Goal: Information Seeking & Learning: Learn about a topic

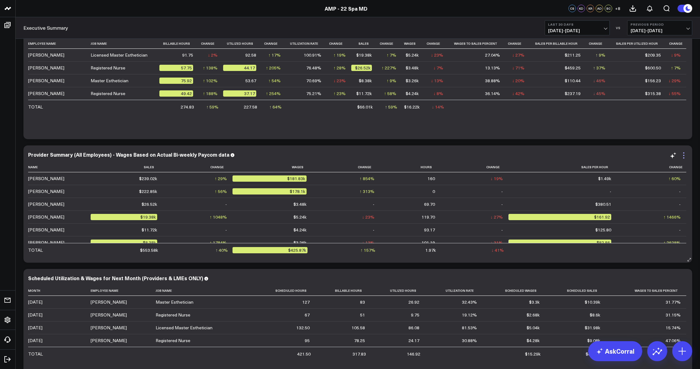
click at [684, 157] on icon at bounding box center [683, 155] width 7 height 7
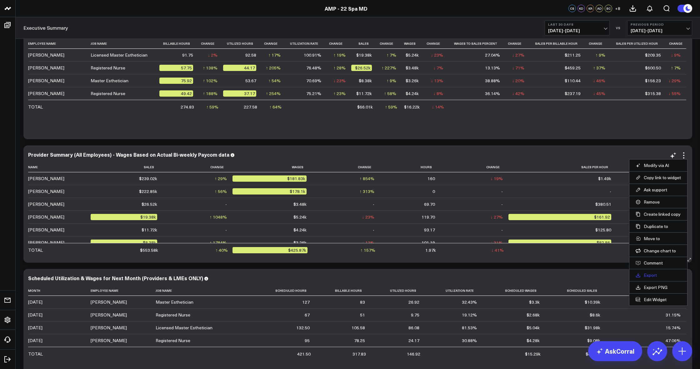
click at [654, 275] on link "Export" at bounding box center [657, 275] width 45 height 6
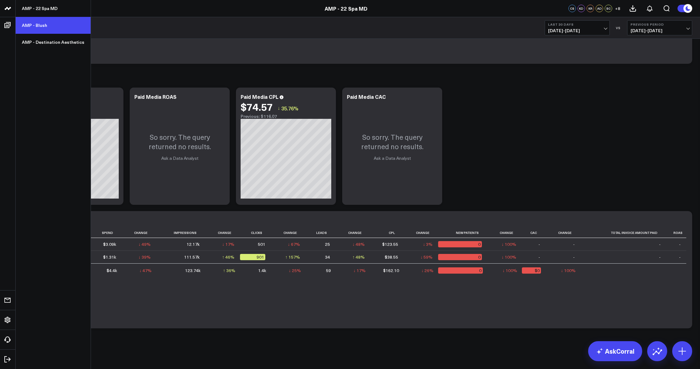
click at [40, 25] on link "AMP - Blush" at bounding box center [53, 25] width 75 height 17
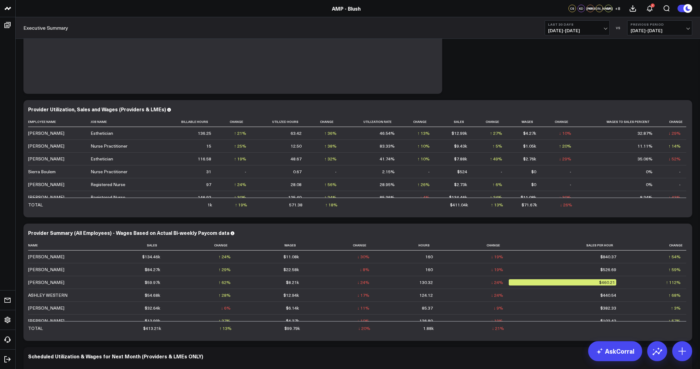
scroll to position [1632, 0]
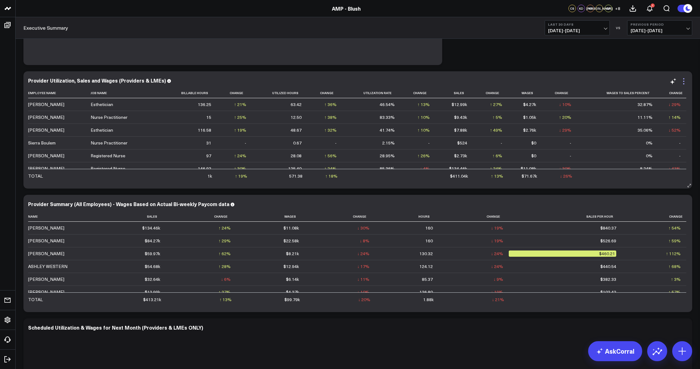
click at [684, 82] on icon at bounding box center [683, 81] width 1 height 1
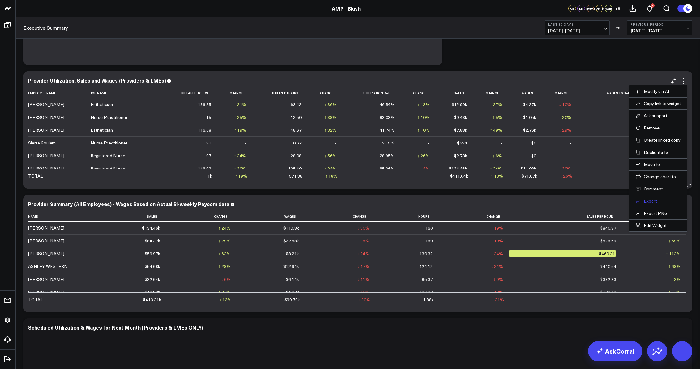
click at [646, 202] on link "Export" at bounding box center [657, 201] width 45 height 6
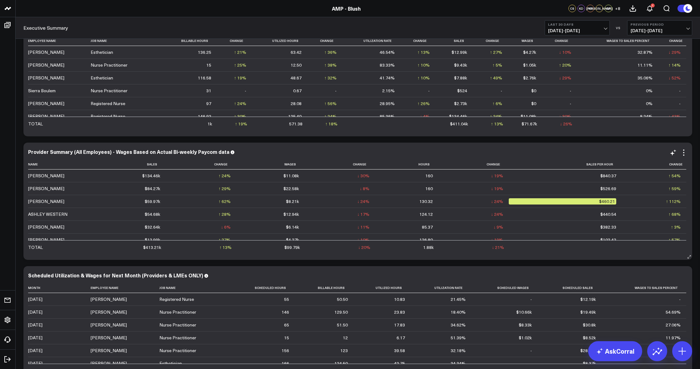
scroll to position [1684, 0]
click at [685, 154] on icon at bounding box center [683, 152] width 7 height 7
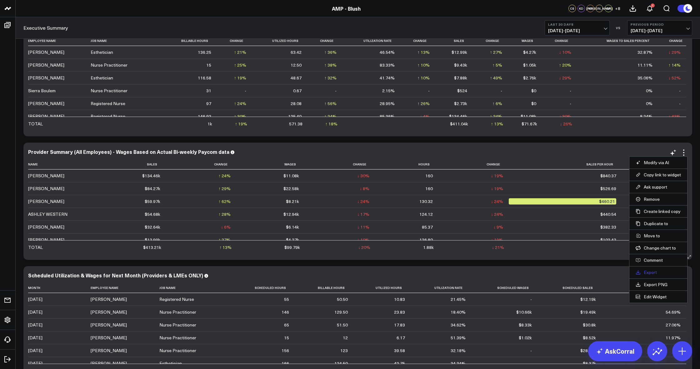
click at [648, 274] on link "Export" at bounding box center [657, 272] width 45 height 6
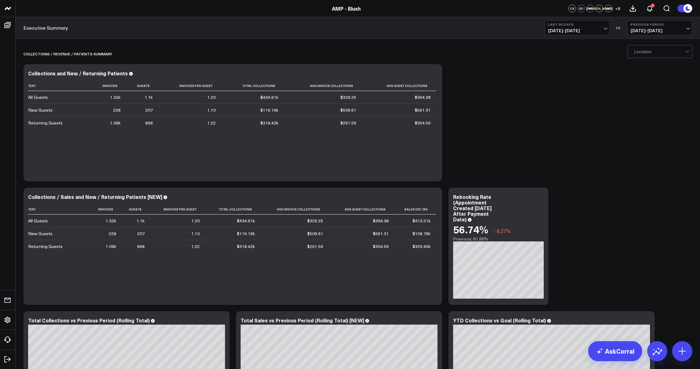
scroll to position [0, 0]
click at [654, 52] on div at bounding box center [659, 51] width 51 height 12
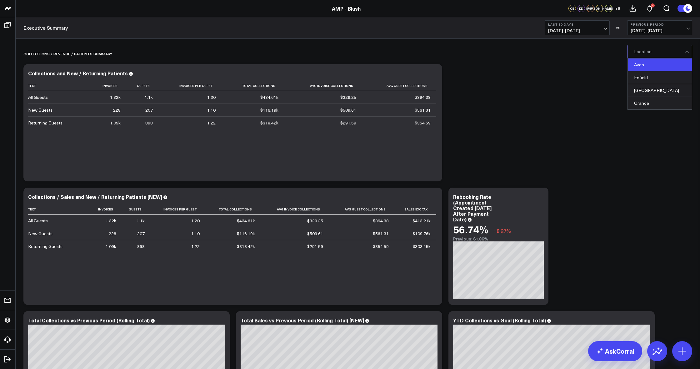
click at [653, 64] on div "Avon" at bounding box center [660, 64] width 64 height 13
click at [661, 50] on div at bounding box center [659, 51] width 51 height 12
click at [659, 74] on div "Enfield" at bounding box center [660, 77] width 64 height 13
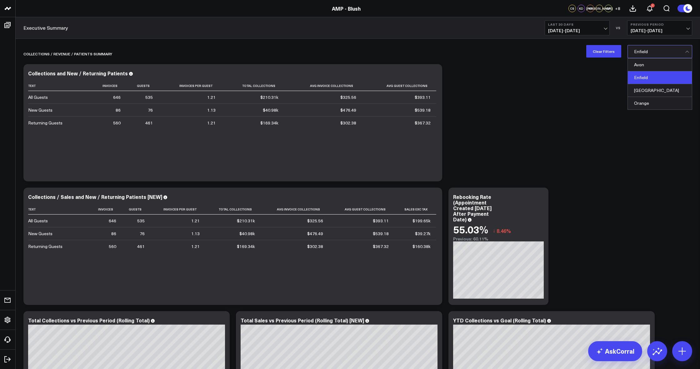
click at [653, 55] on div at bounding box center [659, 51] width 51 height 12
click at [654, 89] on div "Glastonbury" at bounding box center [660, 90] width 64 height 13
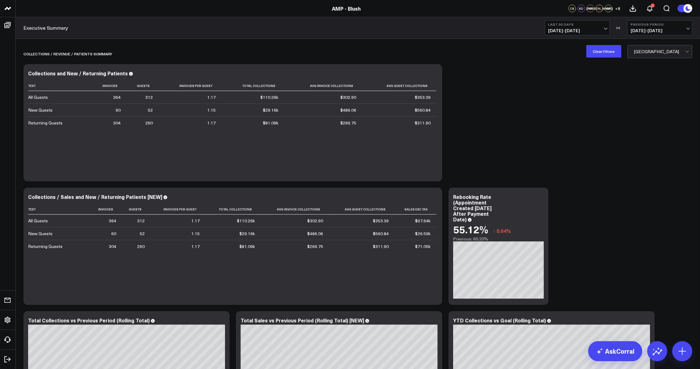
click at [655, 52] on div "Glastonbury" at bounding box center [659, 51] width 51 height 5
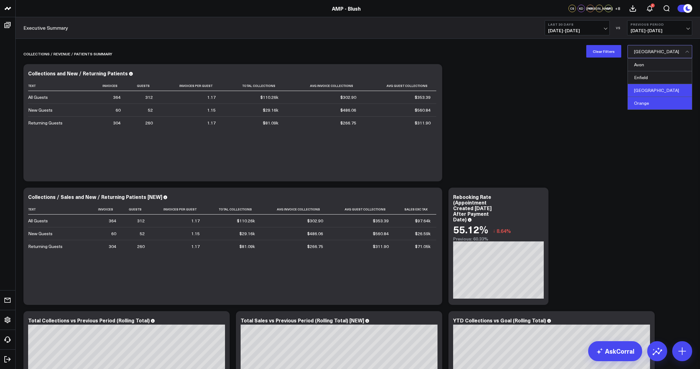
click at [659, 102] on div "Orange" at bounding box center [660, 103] width 64 height 12
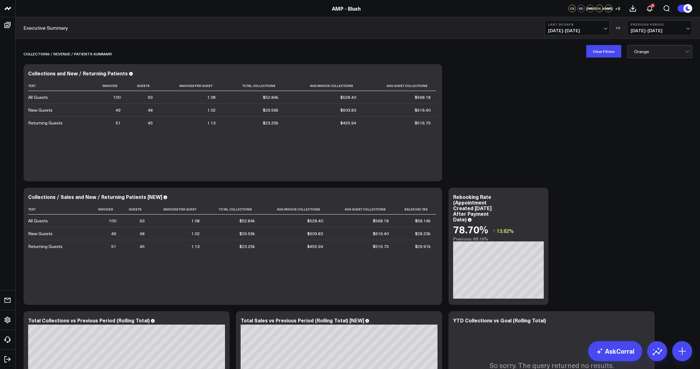
click at [649, 57] on div at bounding box center [659, 51] width 51 height 12
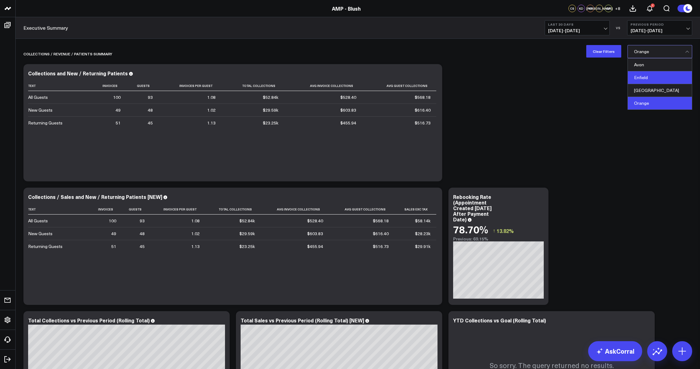
click at [647, 78] on div "Enfield" at bounding box center [660, 77] width 64 height 13
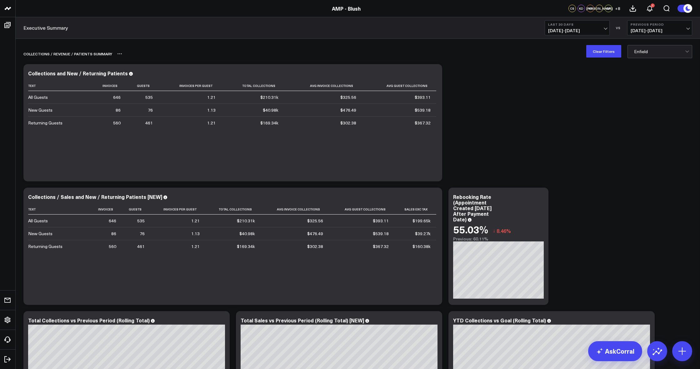
scroll to position [0, 0]
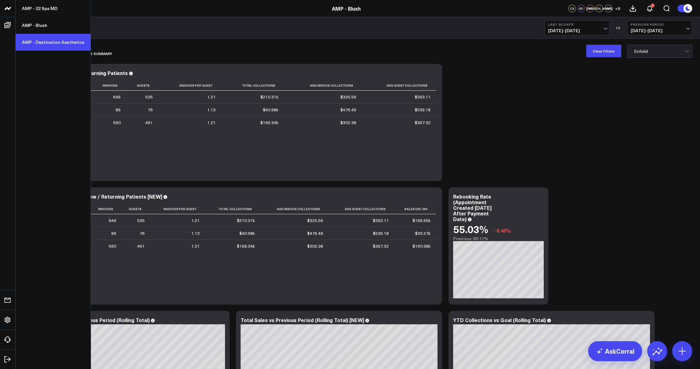
click at [55, 41] on link "AMP - Destination Aesthetics" at bounding box center [53, 42] width 75 height 17
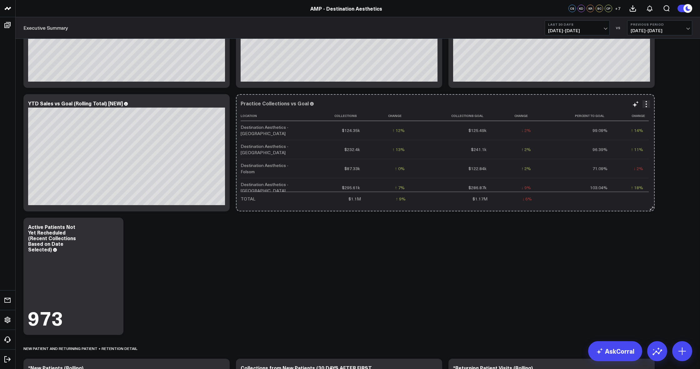
click at [652, 208] on icon at bounding box center [651, 208] width 5 height 5
drag, startPoint x: 653, startPoint y: 217, endPoint x: 650, endPoint y: 242, distance: 25.2
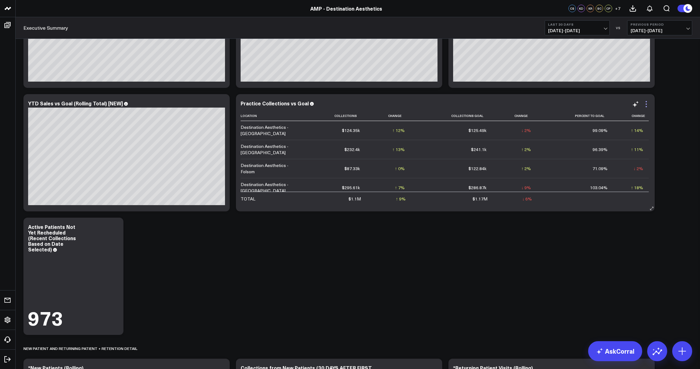
click at [644, 105] on icon at bounding box center [645, 103] width 7 height 7
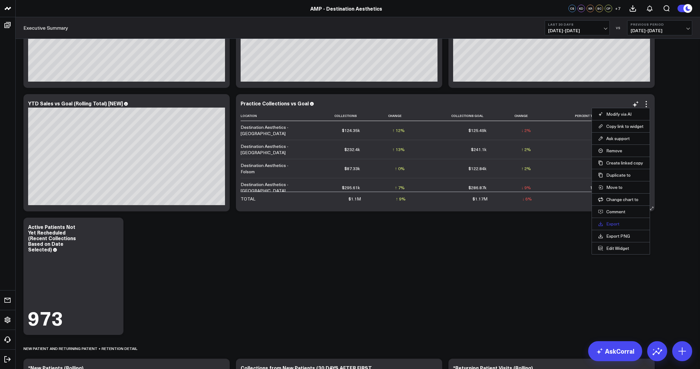
click at [627, 225] on link "Export" at bounding box center [620, 224] width 45 height 6
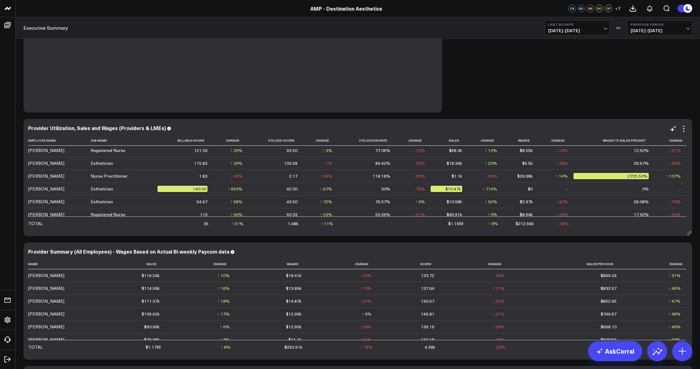
scroll to position [1585, 0]
click at [684, 130] on icon at bounding box center [683, 128] width 7 height 7
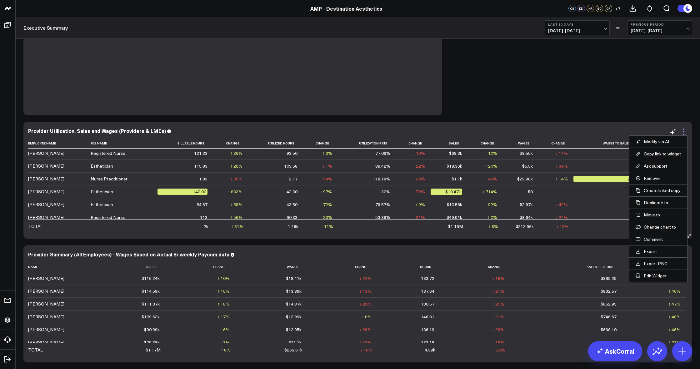
scroll to position [1581, 0]
click at [650, 253] on link "Export" at bounding box center [657, 253] width 45 height 6
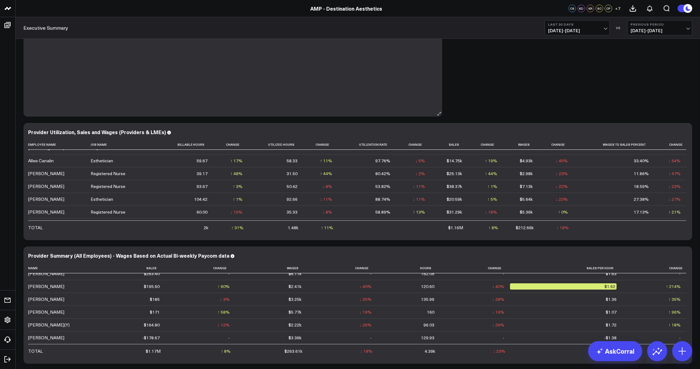
scroll to position [422, 0]
click at [648, 29] on span "[DATE] - [DATE]" at bounding box center [659, 30] width 58 height 5
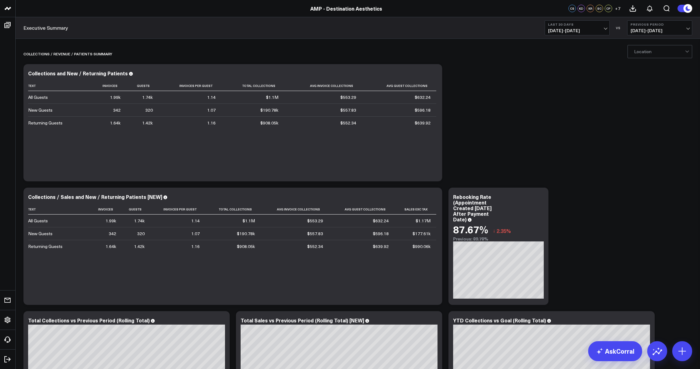
scroll to position [0, 0]
click at [650, 53] on div "Location" at bounding box center [659, 51] width 51 height 5
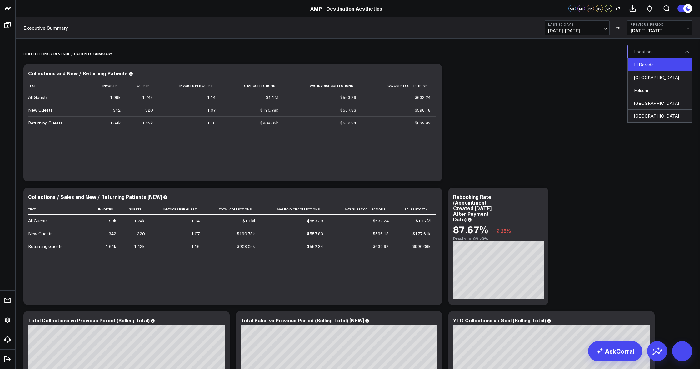
click at [650, 66] on div "El Dorado" at bounding box center [660, 64] width 64 height 13
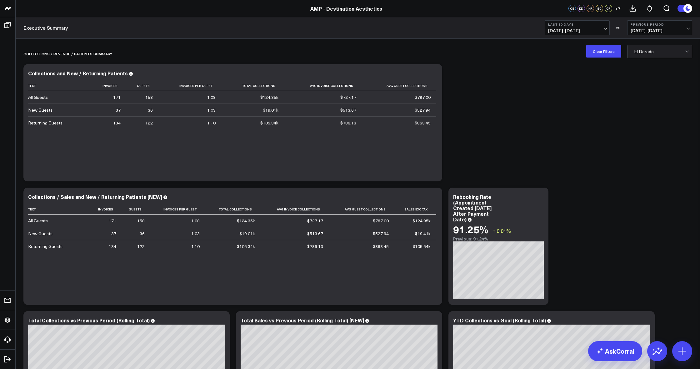
click at [667, 56] on div at bounding box center [659, 51] width 51 height 12
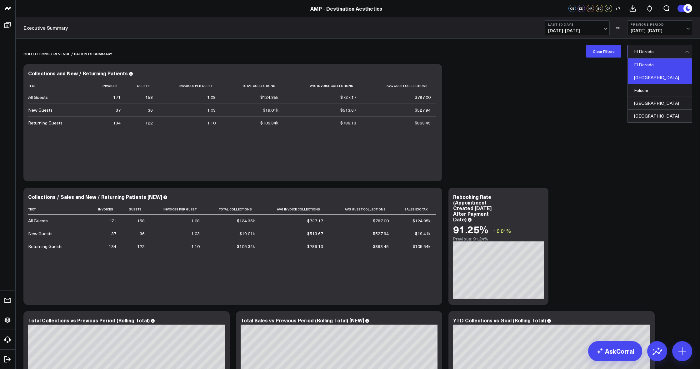
click at [665, 72] on div "[GEOGRAPHIC_DATA]" at bounding box center [660, 77] width 64 height 13
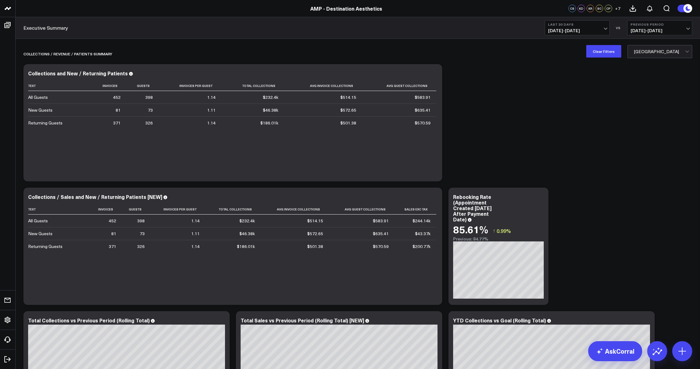
click at [670, 51] on div at bounding box center [659, 51] width 51 height 12
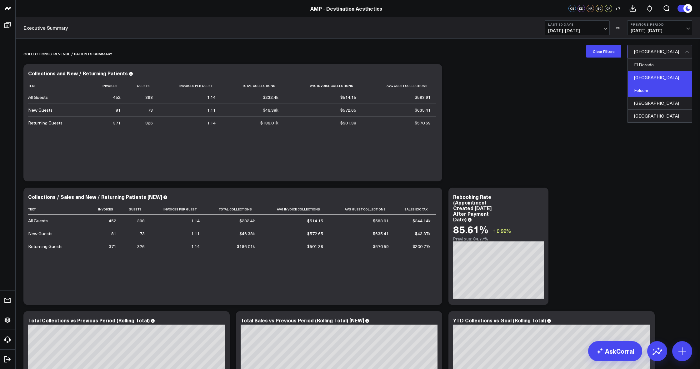
click at [672, 89] on div "Folsom" at bounding box center [660, 90] width 64 height 13
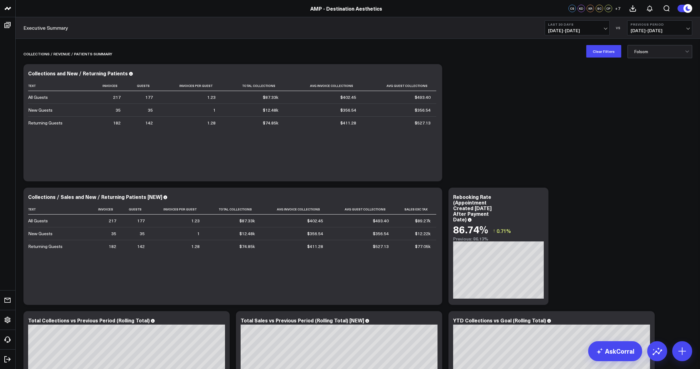
click at [652, 53] on div at bounding box center [659, 51] width 51 height 12
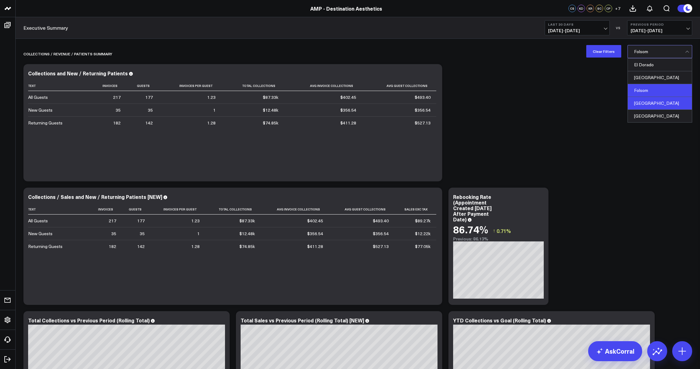
click at [661, 103] on div "[GEOGRAPHIC_DATA]" at bounding box center [660, 103] width 64 height 13
click at [650, 55] on div at bounding box center [659, 51] width 51 height 12
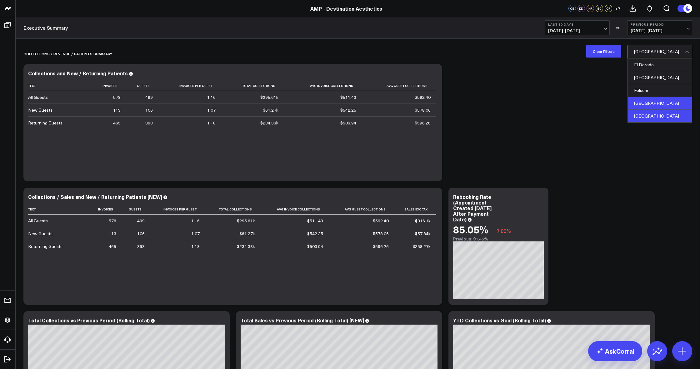
click at [655, 121] on div "[GEOGRAPHIC_DATA]" at bounding box center [660, 116] width 64 height 12
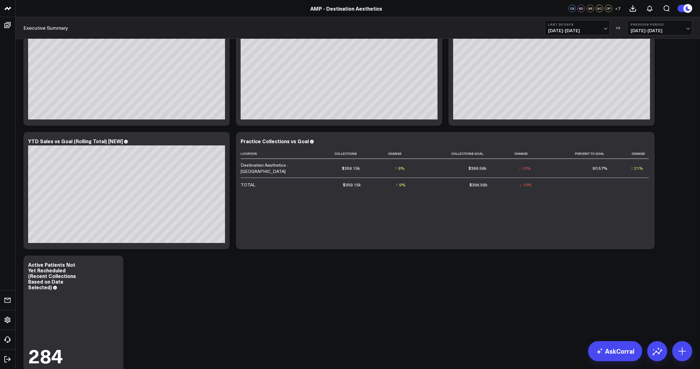
scroll to position [305, 0]
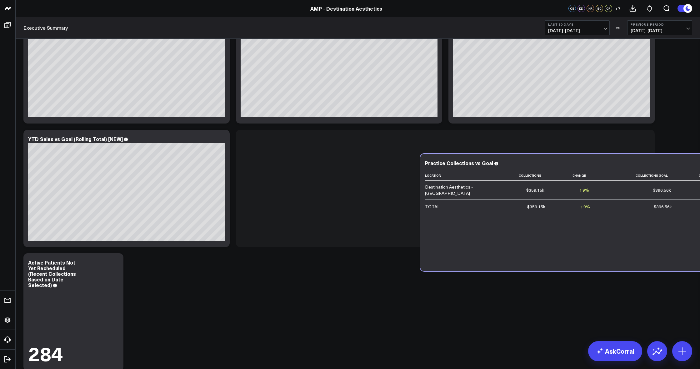
drag, startPoint x: 594, startPoint y: 195, endPoint x: 652, endPoint y: 202, distance: 58.5
click at [652, 202] on td "$396.56k" at bounding box center [636, 205] width 82 height 13
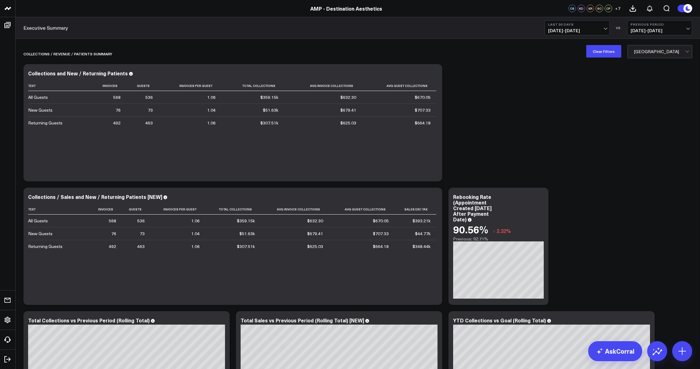
scroll to position [0, 0]
click at [654, 53] on div "[GEOGRAPHIC_DATA]" at bounding box center [659, 51] width 51 height 5
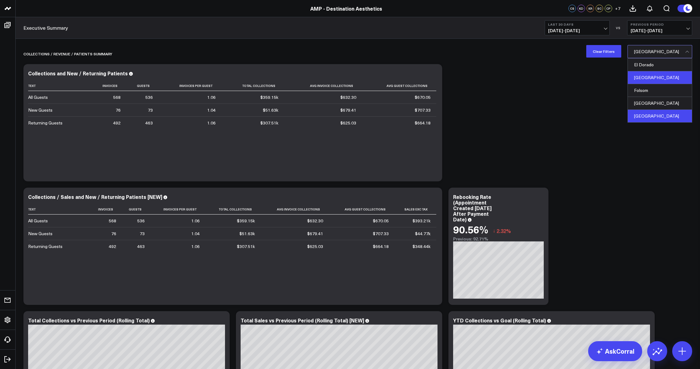
click at [652, 76] on div "[GEOGRAPHIC_DATA]" at bounding box center [660, 77] width 64 height 13
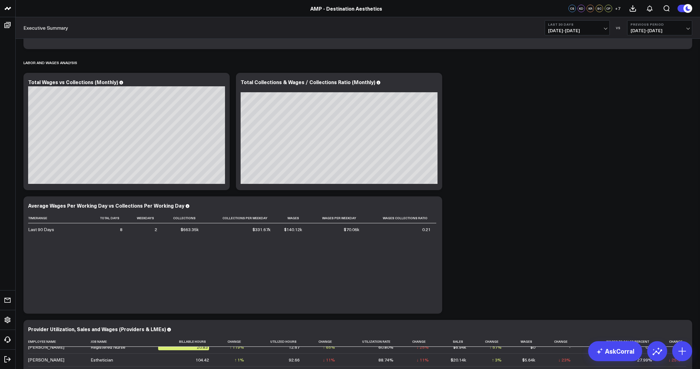
scroll to position [1369, 0]
